Goal: Entertainment & Leisure: Consume media (video, audio)

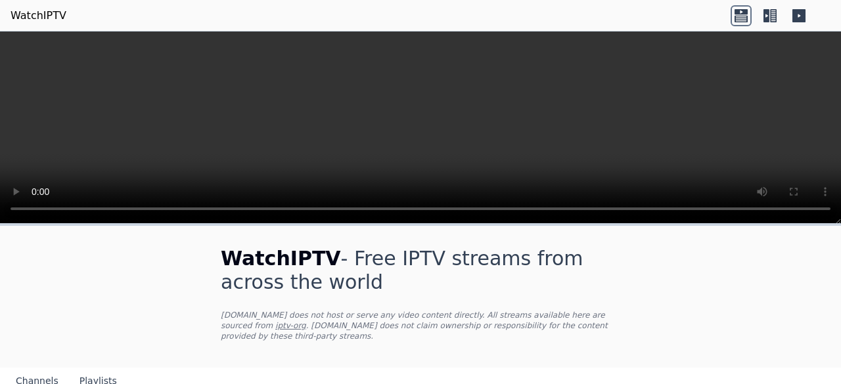
click at [390, 125] on video at bounding box center [420, 128] width 841 height 192
